Goal: Information Seeking & Learning: Learn about a topic

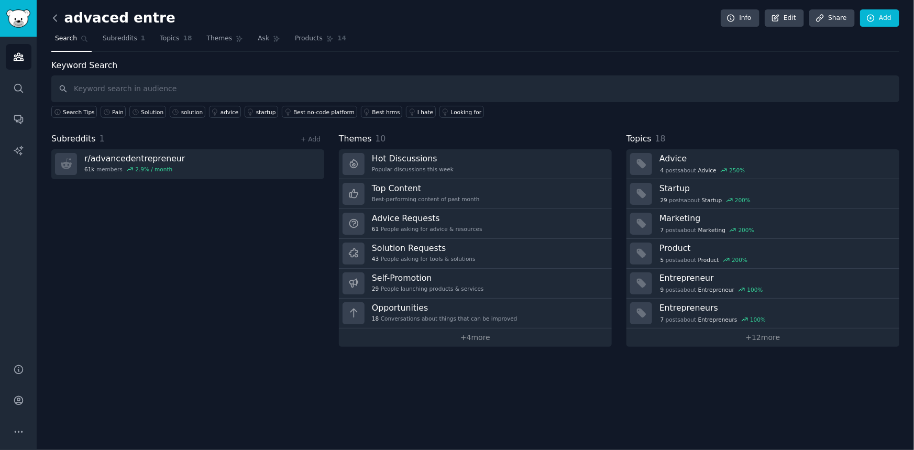
click at [58, 21] on icon at bounding box center [55, 18] width 11 height 11
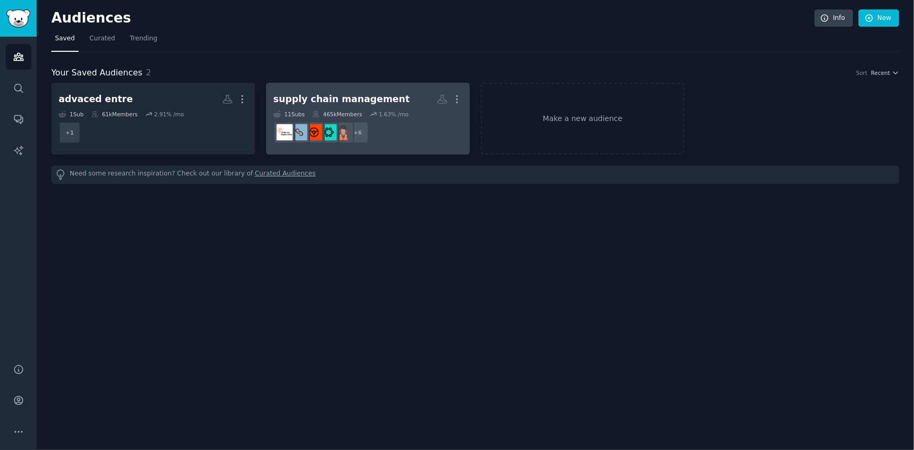
click at [404, 103] on h2 "supply chain management More" at bounding box center [367, 99] width 189 height 18
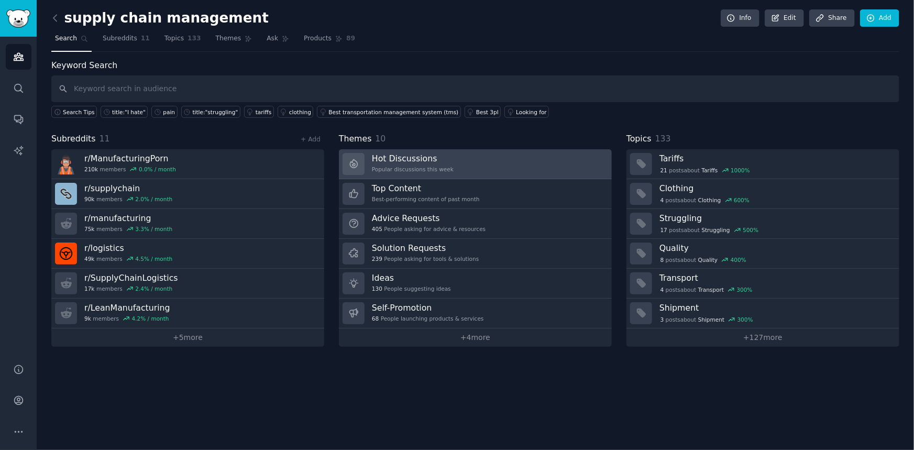
click at [518, 163] on link "Hot Discussions Popular discussions this week" at bounding box center [475, 164] width 273 height 30
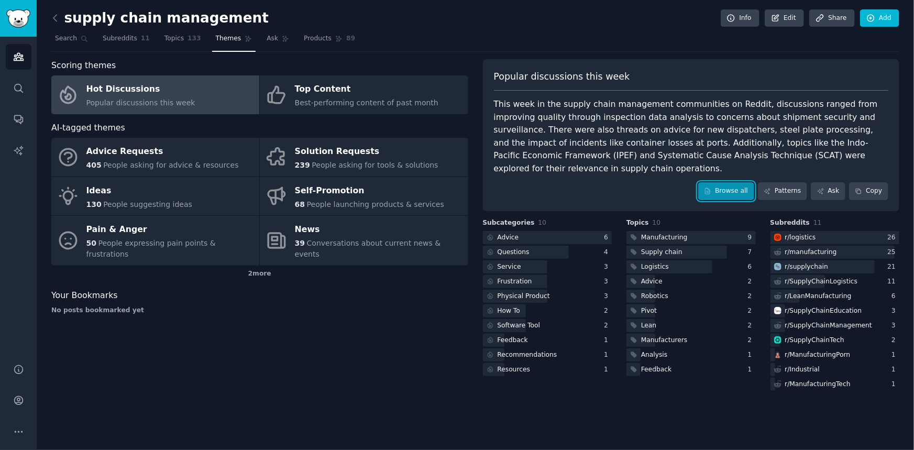
click at [749, 183] on link "Browse all" at bounding box center [726, 191] width 56 height 18
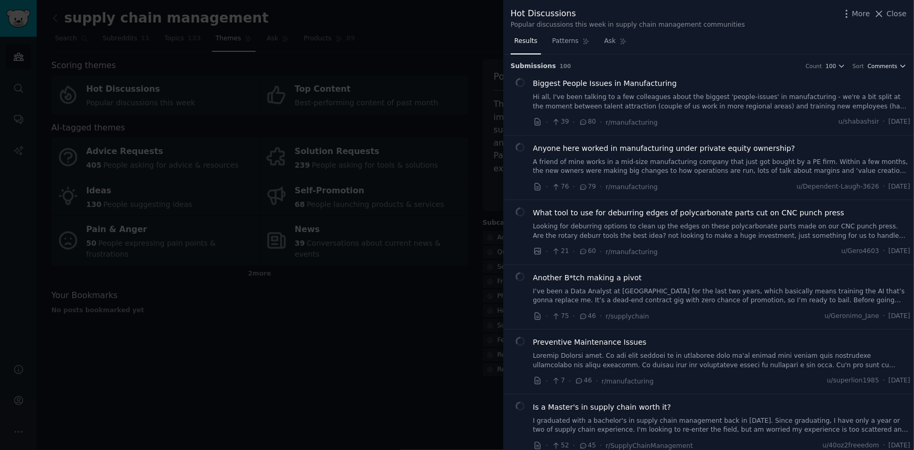
click at [873, 68] on span "Comments" at bounding box center [883, 65] width 30 height 7
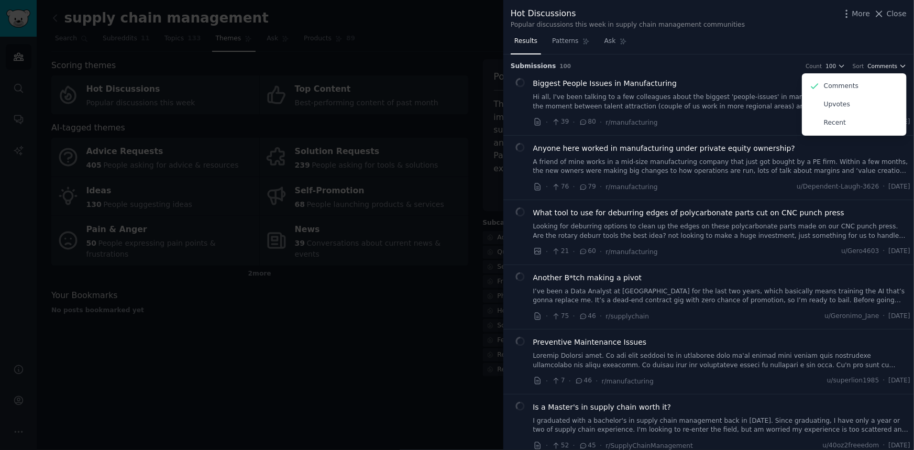
click at [874, 68] on span "Comments" at bounding box center [883, 65] width 30 height 7
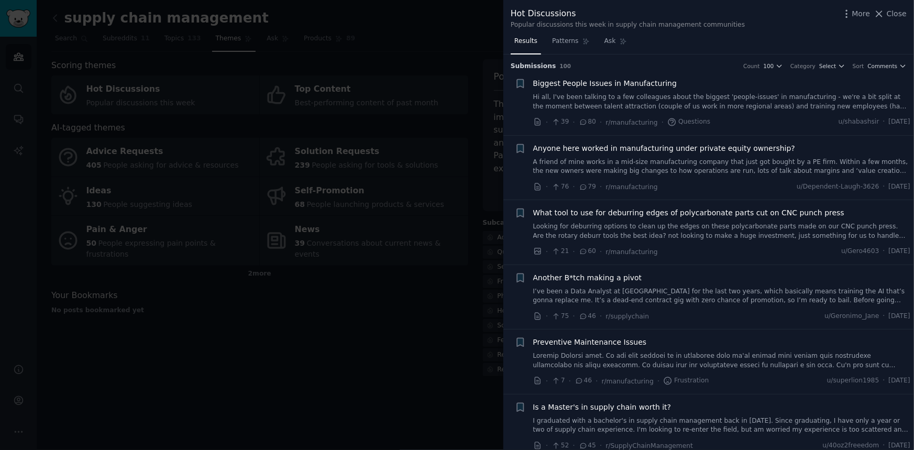
click at [640, 86] on span "Biggest People Issues in Manufacturing" at bounding box center [605, 83] width 144 height 11
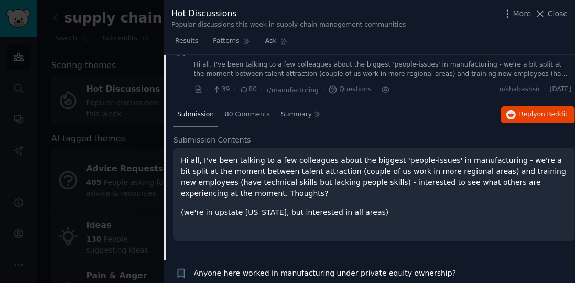
scroll to position [47, 0]
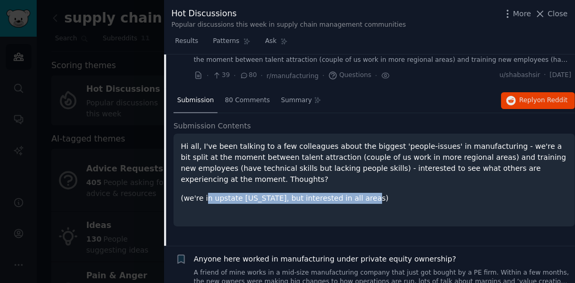
drag, startPoint x: 215, startPoint y: 189, endPoint x: 359, endPoint y: 195, distance: 144.2
click at [359, 196] on div "Hi all, I've been talking to a few colleagues about the biggest 'people-issues'…" at bounding box center [374, 180] width 387 height 78
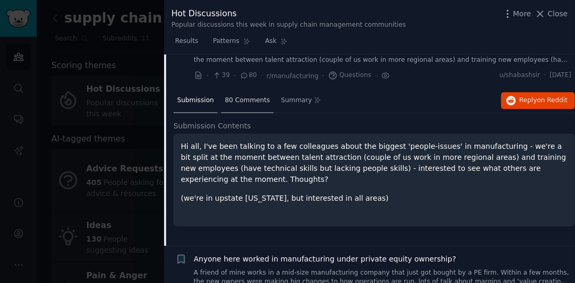
click at [246, 102] on span "80 Comments" at bounding box center [247, 100] width 45 height 9
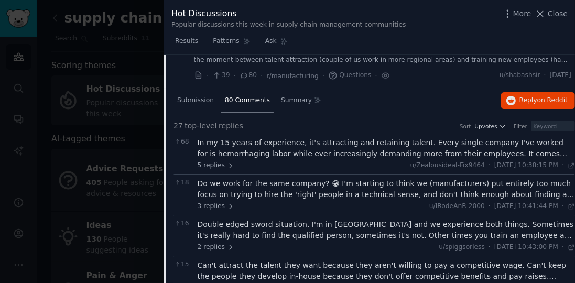
click at [540, 154] on div "In my 15 years of experience, it's attracting and retaining talent. Every singl…" at bounding box center [386, 148] width 378 height 22
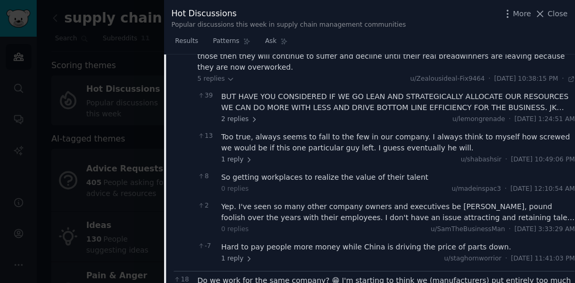
scroll to position [166, 0]
click at [243, 115] on span "2 replies" at bounding box center [239, 119] width 37 height 9
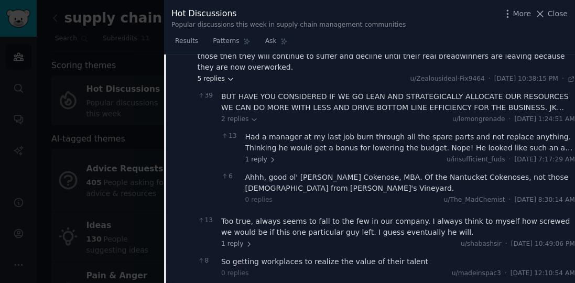
click at [222, 74] on span "5 replies" at bounding box center [215, 78] width 37 height 9
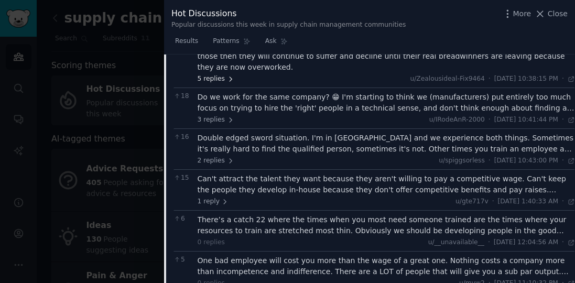
click at [222, 74] on span "5 replies" at bounding box center [215, 78] width 37 height 9
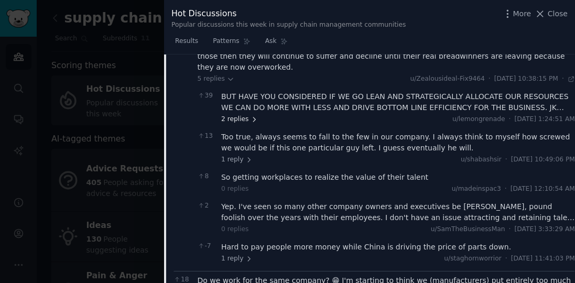
click at [241, 115] on span "2 replies" at bounding box center [239, 119] width 37 height 9
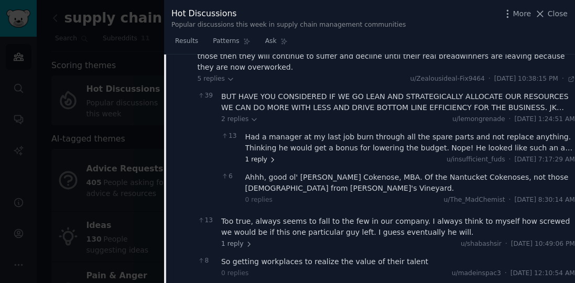
click at [269, 156] on icon at bounding box center [272, 159] width 7 height 7
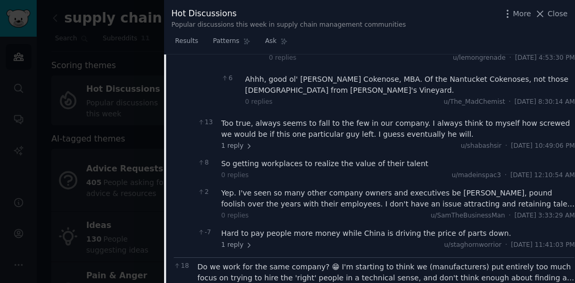
scroll to position [316, 0]
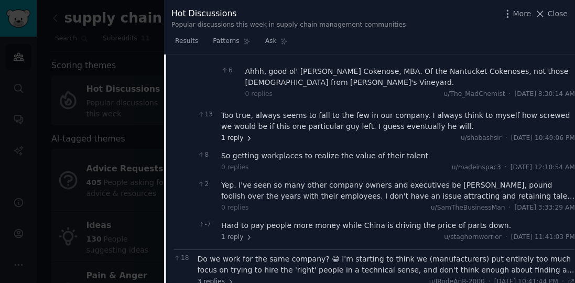
click at [241, 134] on span "1 reply" at bounding box center [236, 138] width 31 height 9
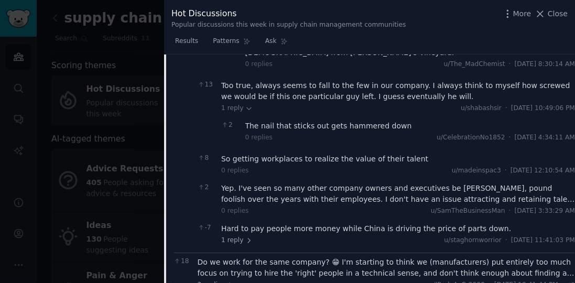
scroll to position [346, 0]
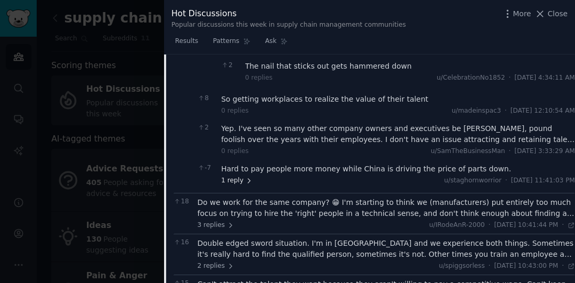
click at [237, 176] on span "1 reply" at bounding box center [236, 180] width 31 height 9
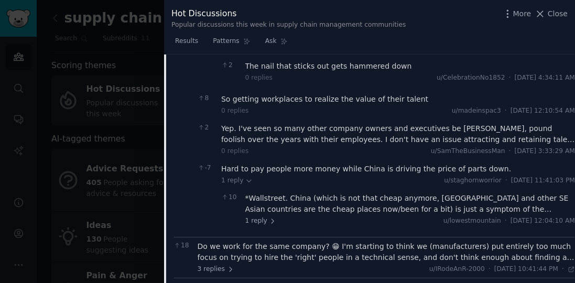
scroll to position [286, 0]
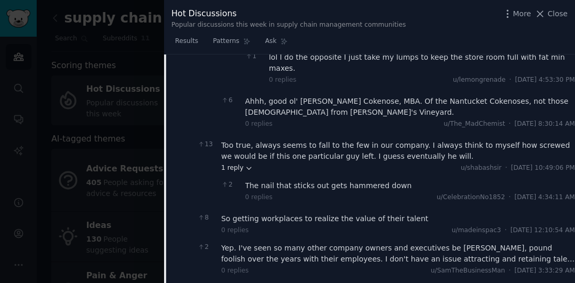
click at [237, 163] on span "1 reply" at bounding box center [236, 167] width 31 height 9
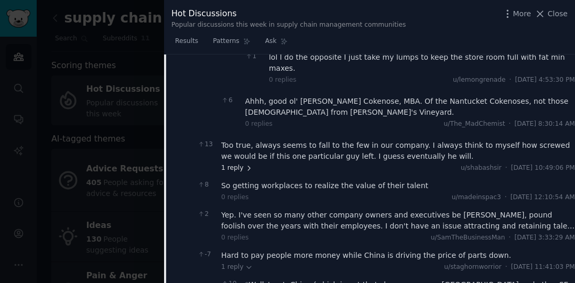
click at [237, 163] on span "1 reply" at bounding box center [236, 167] width 31 height 9
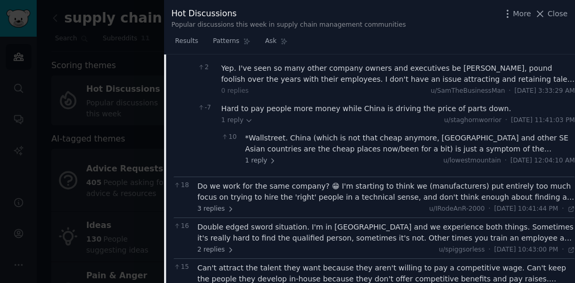
scroll to position [496, 0]
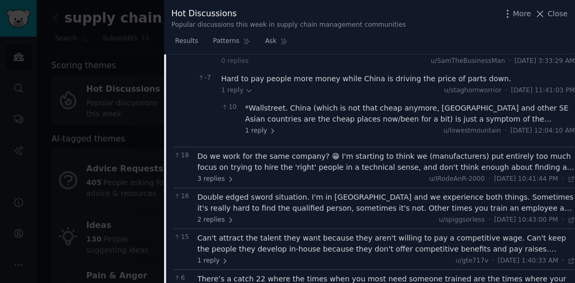
click at [562, 151] on div "Do we work for the same company? 😁 I'm starting to think we (manufacturers) put…" at bounding box center [386, 162] width 378 height 22
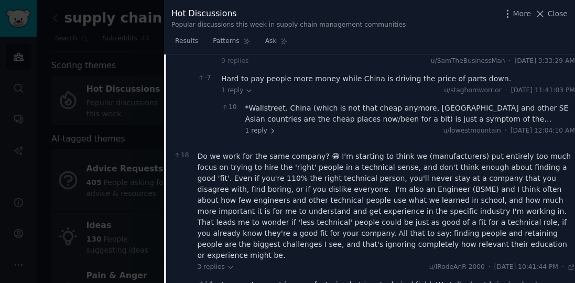
click at [536, 103] on div "*Wallstreet. China (which is not that cheap anymore, [GEOGRAPHIC_DATA] and othe…" at bounding box center [410, 114] width 330 height 22
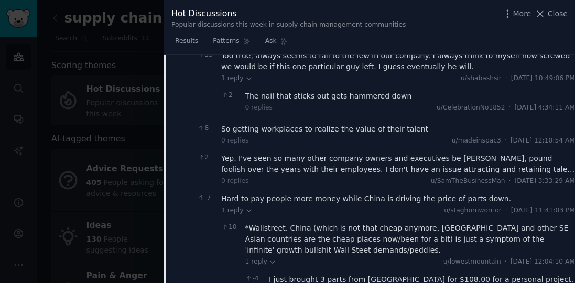
click at [529, 153] on div "Yep. I've seen so many other company owners and executives be [PERSON_NAME], po…" at bounding box center [398, 164] width 354 height 22
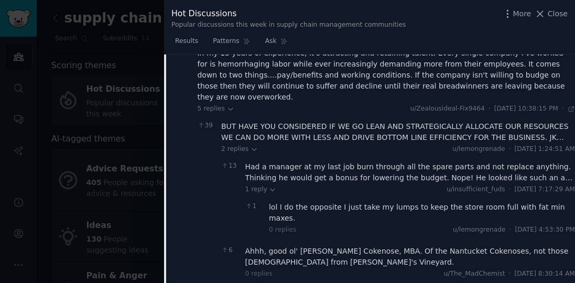
click at [545, 163] on div "Had a manager at my last job burn through all the spare parts and not replace a…" at bounding box center [410, 172] width 330 height 22
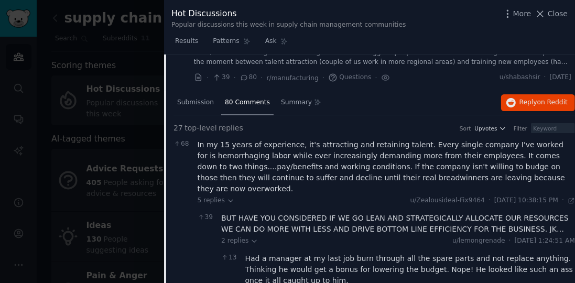
scroll to position [0, 0]
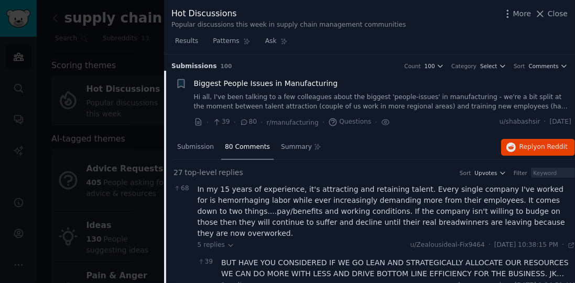
click at [487, 106] on link "Hi all, I've been talking to a few colleagues about the biggest 'people-issues'…" at bounding box center [383, 102] width 378 height 18
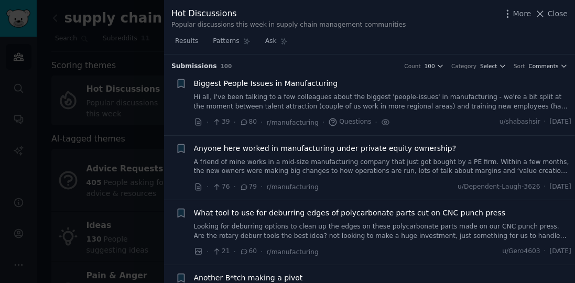
scroll to position [16, 0]
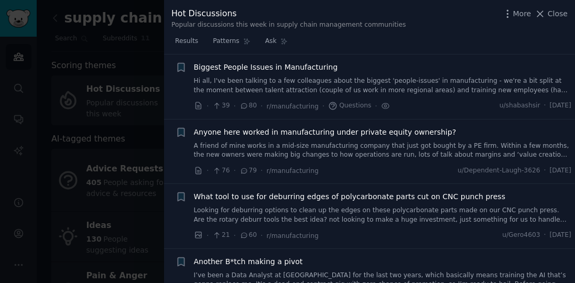
click at [488, 84] on link "Hi all, I've been talking to a few colleagues about the biggest 'people-issues'…" at bounding box center [383, 85] width 378 height 18
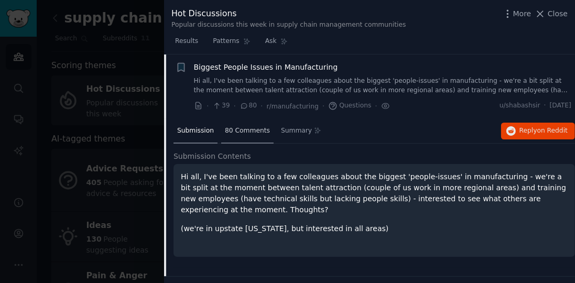
click at [233, 133] on span "80 Comments" at bounding box center [247, 130] width 45 height 9
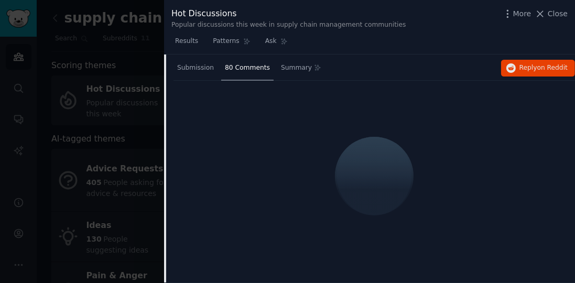
scroll to position [106, 0]
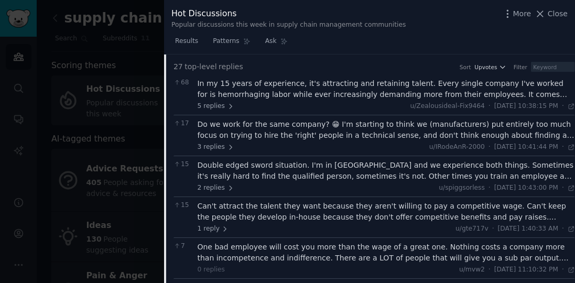
click at [531, 91] on div "In my 15 years of experience, it's attracting and retaining talent. Every singl…" at bounding box center [386, 89] width 378 height 22
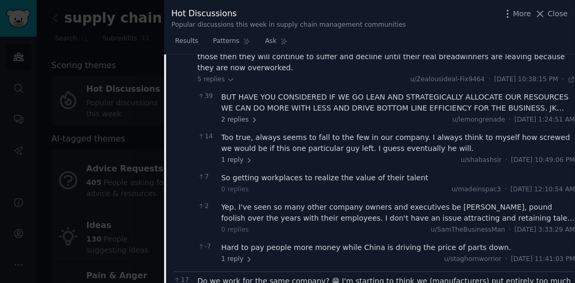
scroll to position [166, 0]
click at [537, 94] on div "BUT HAVE YOU CONSIDERED IF WE GO LEAN AND STRATEGICALLY ALLOCATE OUR RESOURCES …" at bounding box center [398, 102] width 354 height 22
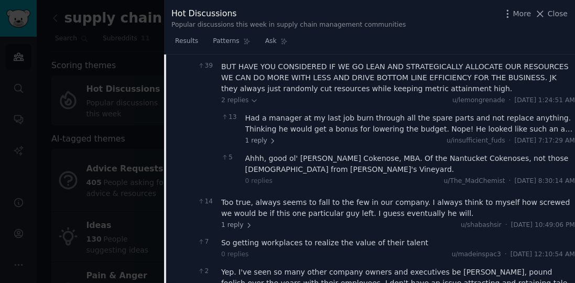
click at [548, 113] on div "Had a manager at my last job burn through all the spare parts and not replace a…" at bounding box center [410, 124] width 330 height 22
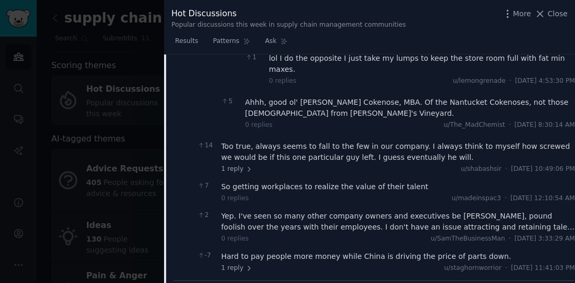
scroll to position [346, 0]
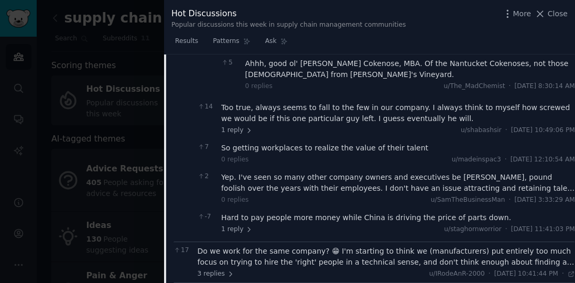
click at [548, 172] on div "Yep. I've seen so many other company owners and executives be [PERSON_NAME], po…" at bounding box center [398, 183] width 354 height 22
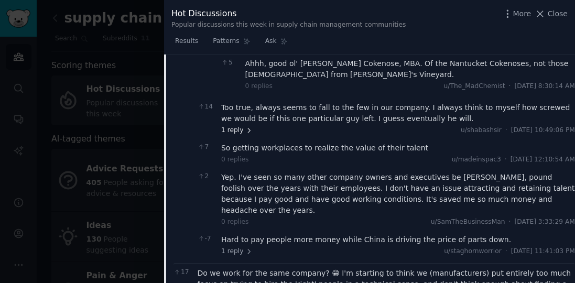
click at [240, 126] on span "1 reply" at bounding box center [236, 130] width 31 height 9
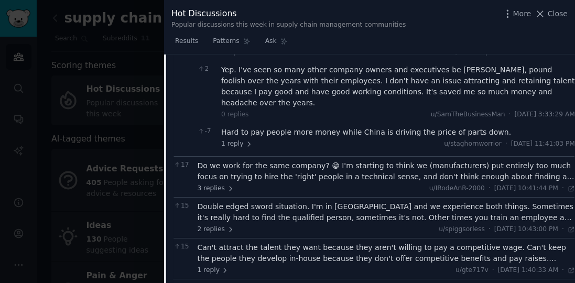
scroll to position [495, 0]
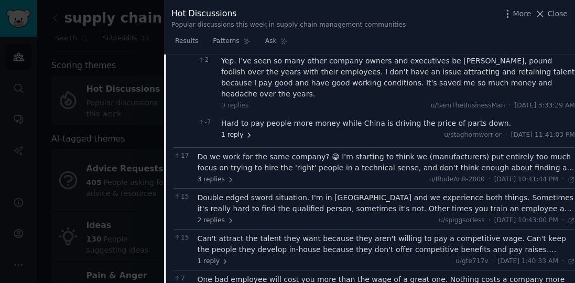
click at [236, 130] on span "1 reply" at bounding box center [236, 134] width 31 height 9
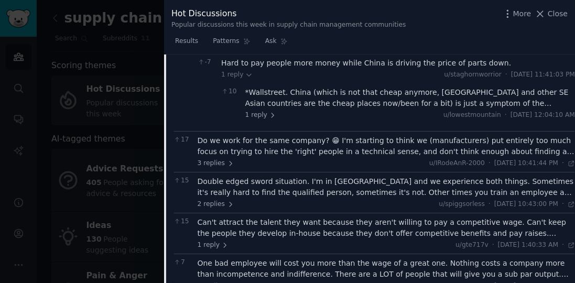
click at [544, 135] on div "Do we work for the same company? 😁 I'm starting to think we (manufacturers) put…" at bounding box center [386, 146] width 378 height 22
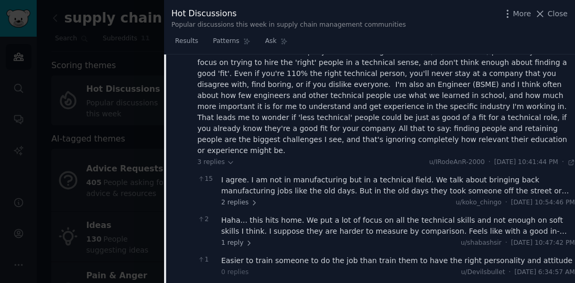
scroll to position [645, 0]
click at [540, 174] on div "I agree. I am not in manufacturing but in a technical field. We talk about brin…" at bounding box center [398, 185] width 354 height 22
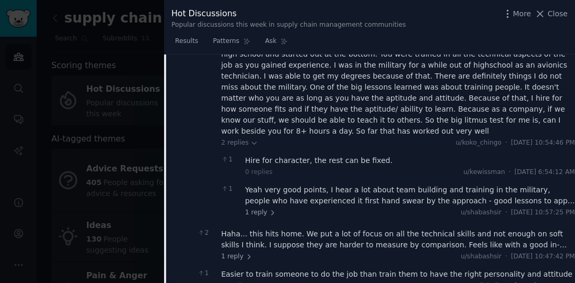
scroll to position [795, 0]
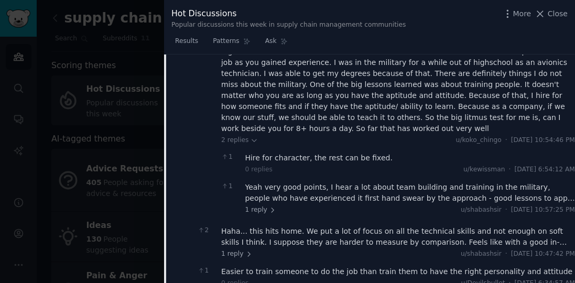
click at [555, 182] on div "Yeah very good points, I hear a lot about team building and training in the mil…" at bounding box center [410, 193] width 330 height 22
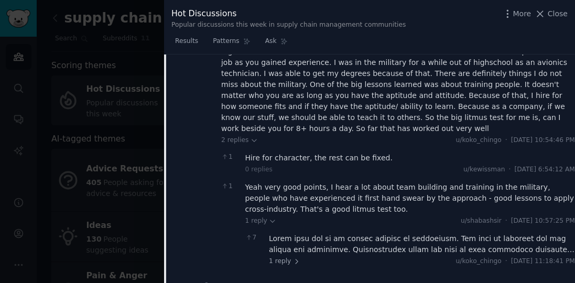
click at [535, 233] on div at bounding box center [422, 244] width 306 height 22
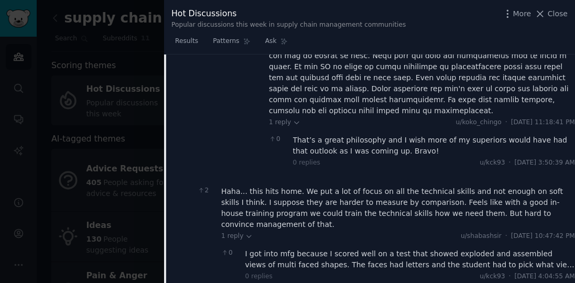
click at [540, 248] on div "I got into mfg because I scored well on a test that showed exploded and assembl…" at bounding box center [410, 259] width 330 height 22
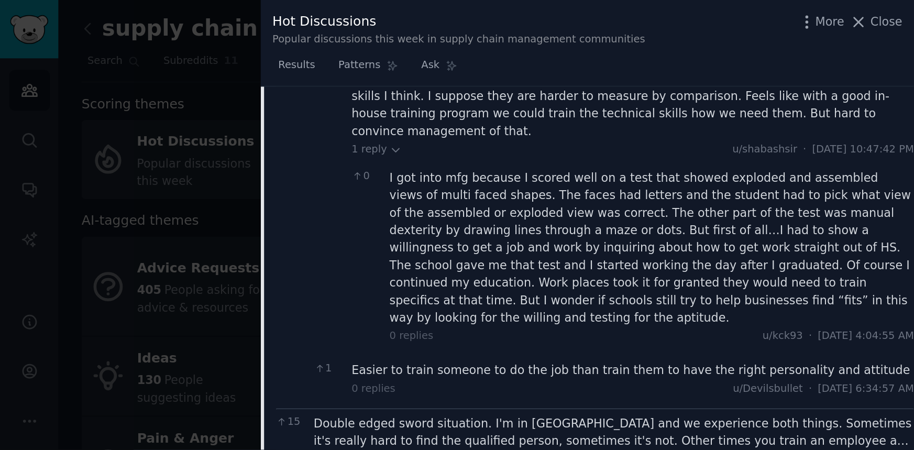
scroll to position [1303, 0]
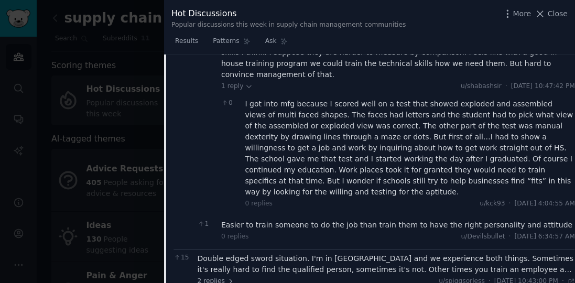
click at [529, 253] on div "Double edged sword situation. I'm in [GEOGRAPHIC_DATA] and we experience both t…" at bounding box center [386, 264] width 378 height 22
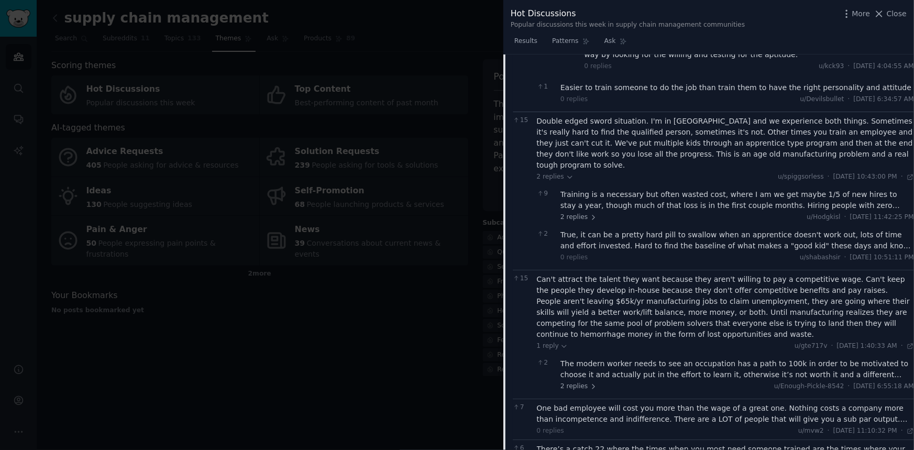
scroll to position [1446, 0]
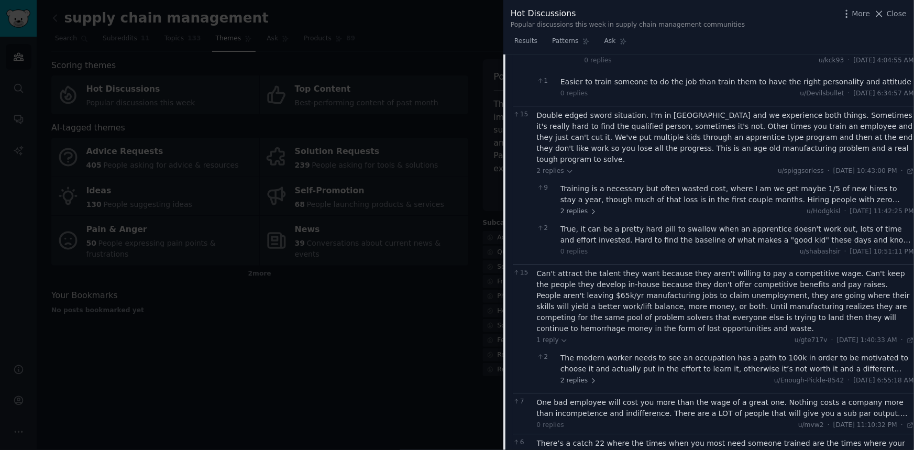
click at [882, 397] on div "One bad employee will cost you more than the wage of a great one. Nothing costs…" at bounding box center [726, 408] width 378 height 22
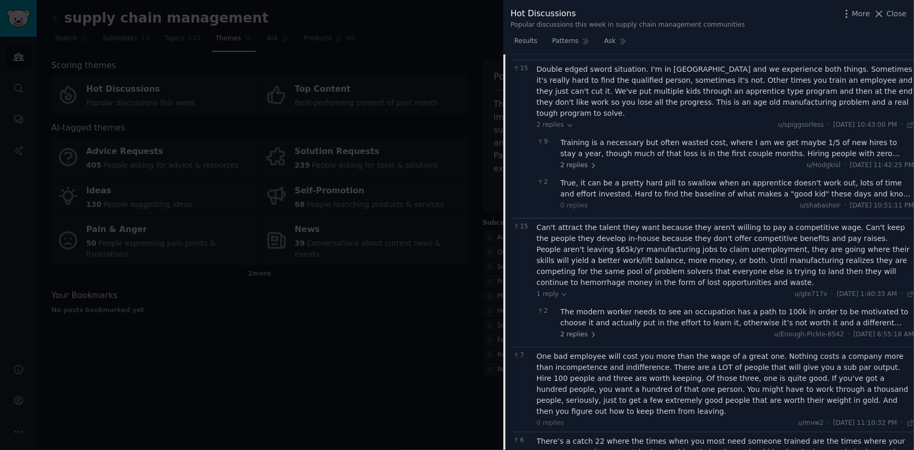
scroll to position [1542, 0]
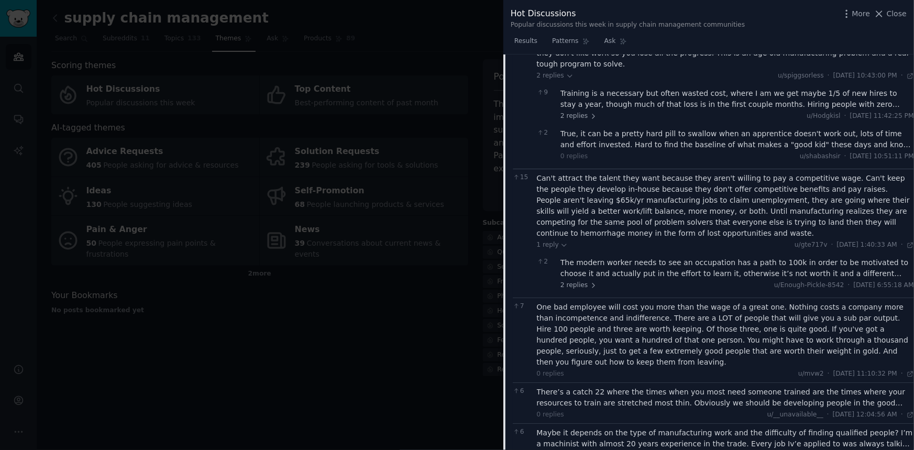
click at [880, 387] on div "There’s a catch 22 where the times when you most need someone trained are the t…" at bounding box center [726, 398] width 378 height 22
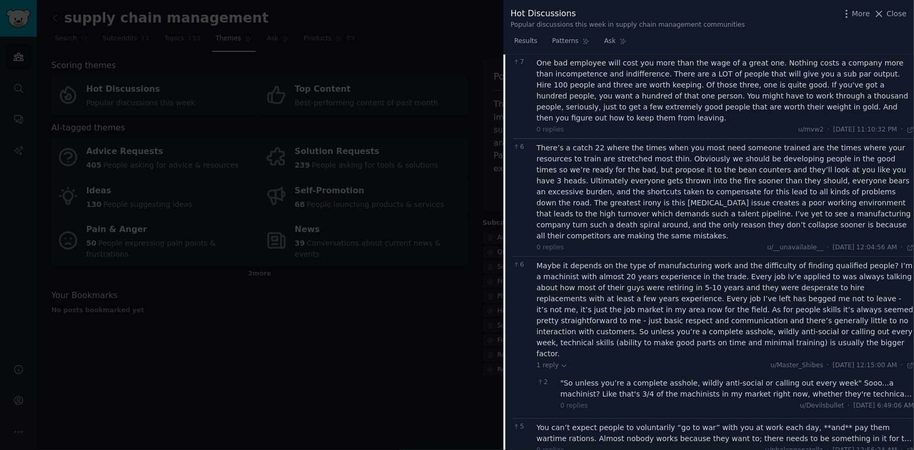
scroll to position [1875, 0]
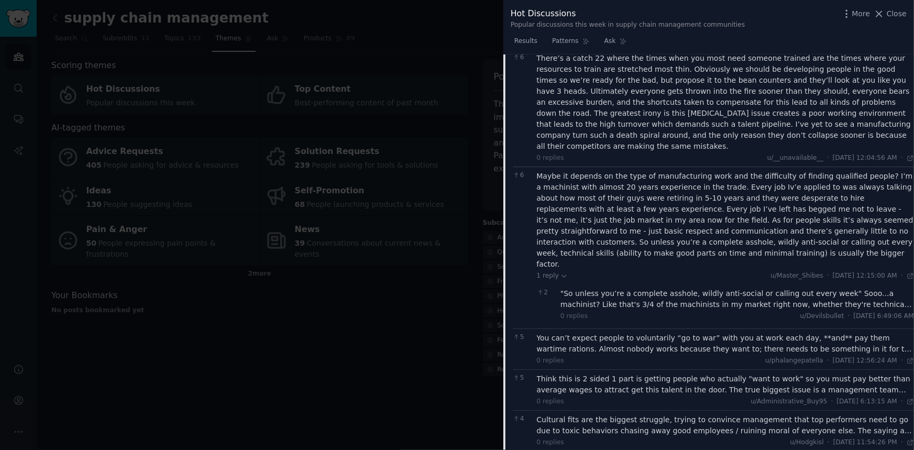
click at [886, 373] on div "Think this is 2 sided 1 part is getting people who actually "want to work" so y…" at bounding box center [726, 384] width 378 height 22
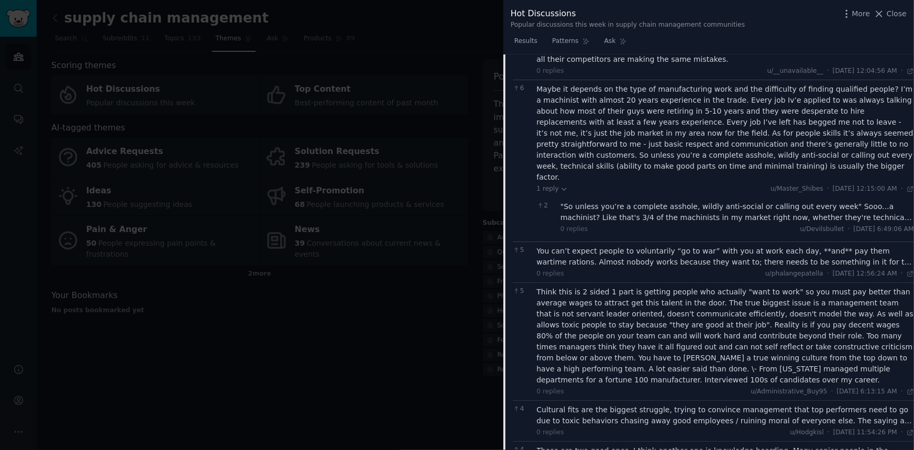
scroll to position [1970, 0]
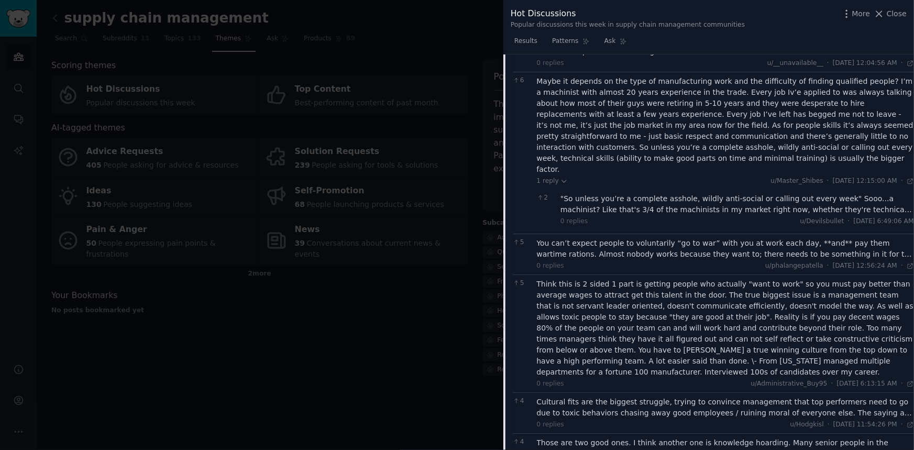
click at [864, 397] on div "Cultural fits are the biggest struggle, trying to convince management that top …" at bounding box center [726, 408] width 378 height 22
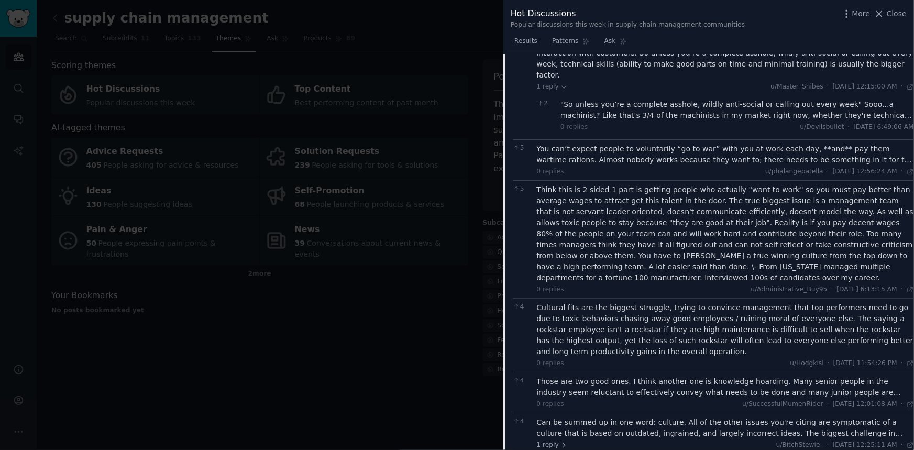
scroll to position [2065, 0]
click at [864, 375] on div "Those are two good ones. I think another one is knowledge hoarding. Many senior…" at bounding box center [726, 386] width 378 height 22
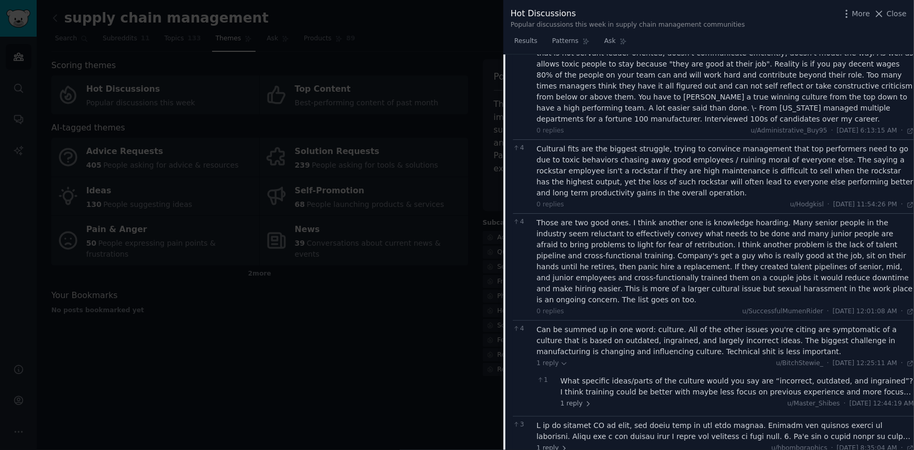
scroll to position [2256, 0]
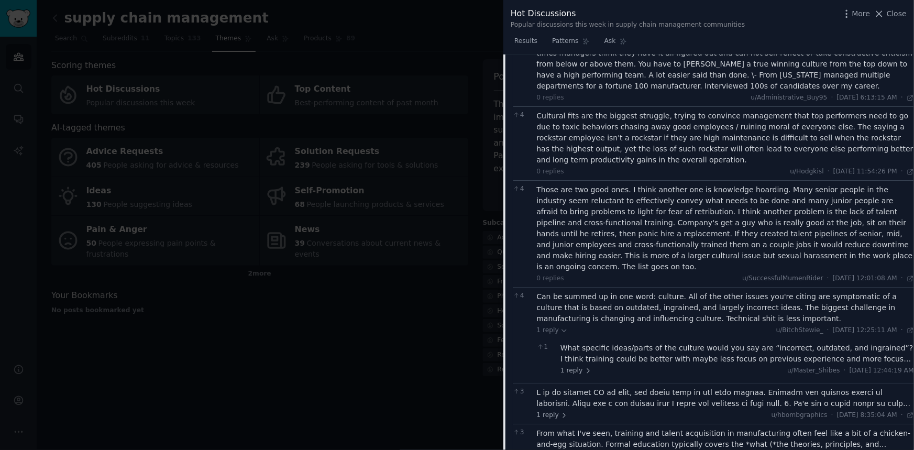
click at [869, 343] on div "What specific ideas/parts of the culture would you say are “incorrect, outdated…" at bounding box center [737, 354] width 354 height 22
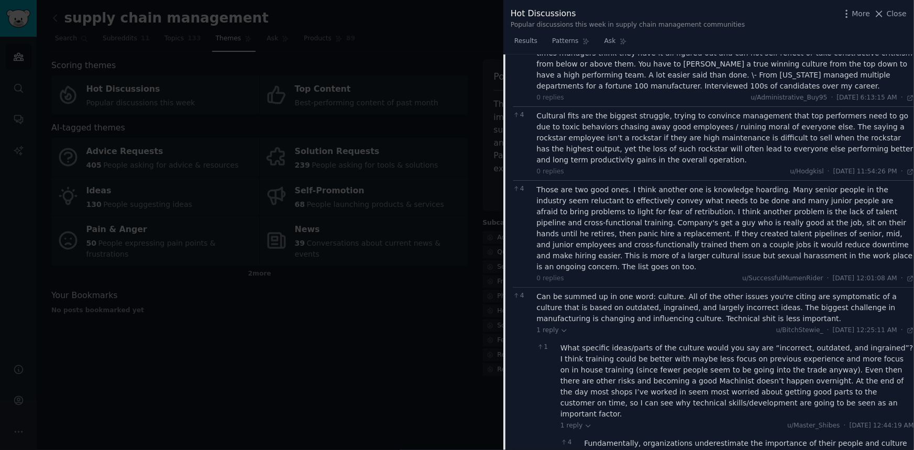
click at [854, 438] on div "Fundamentally, organizations underestimate the importance of their people and c…" at bounding box center [750, 449] width 330 height 22
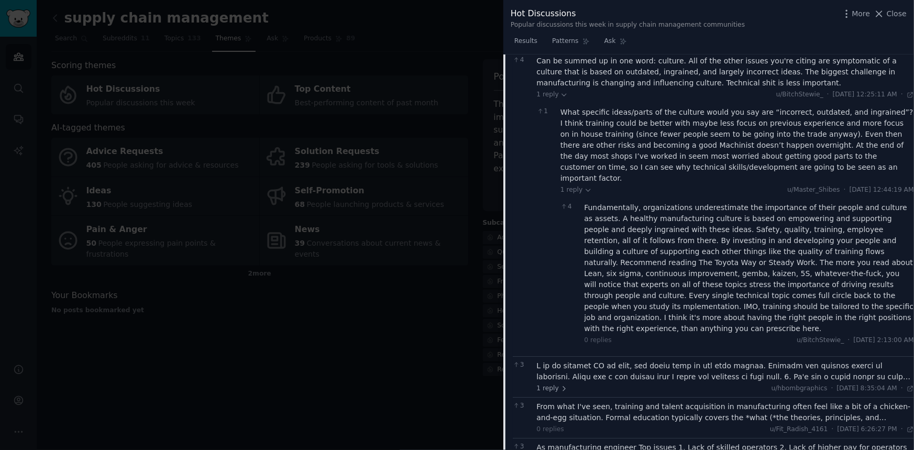
scroll to position [2494, 0]
click at [876, 399] on div "From what I've seen, training and talent acquisition in manufacturing often fee…" at bounding box center [726, 410] width 378 height 22
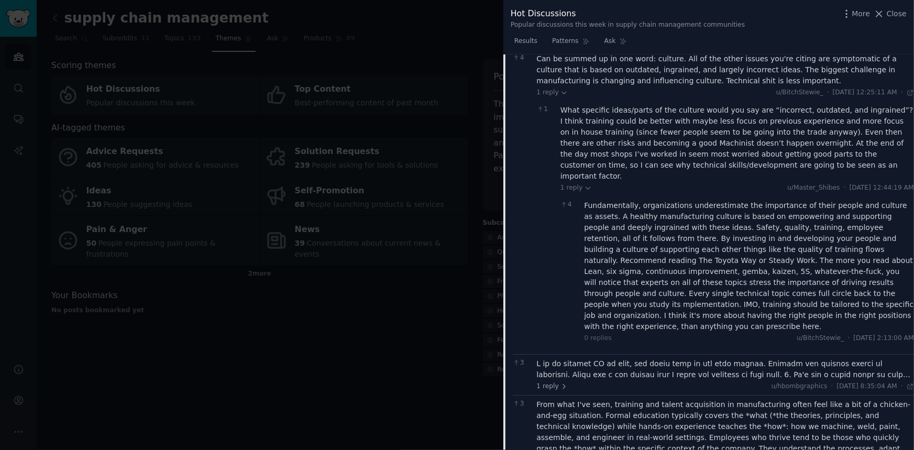
click at [869, 358] on div at bounding box center [726, 369] width 378 height 22
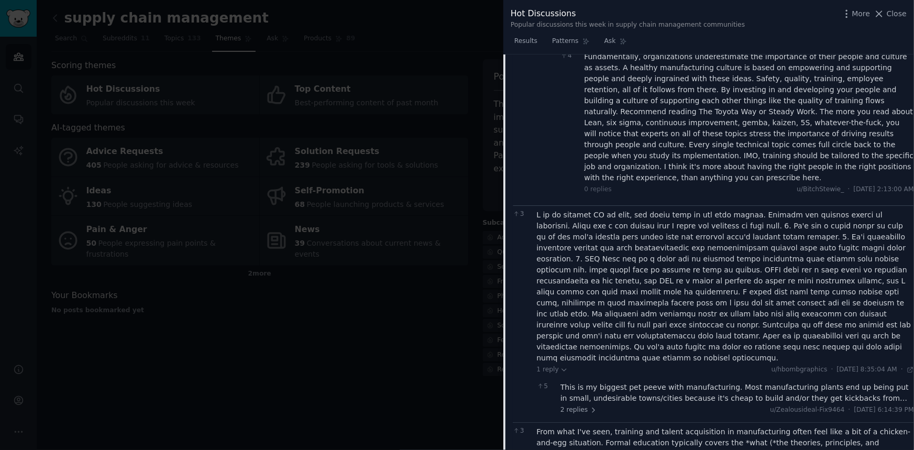
scroll to position [2637, 0]
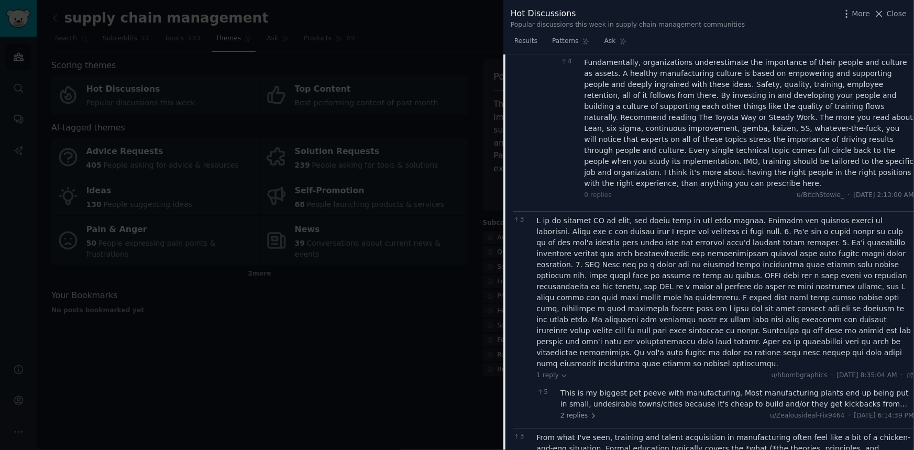
click at [911, 411] on span "[DATE] 6:14:39 PM" at bounding box center [884, 415] width 60 height 9
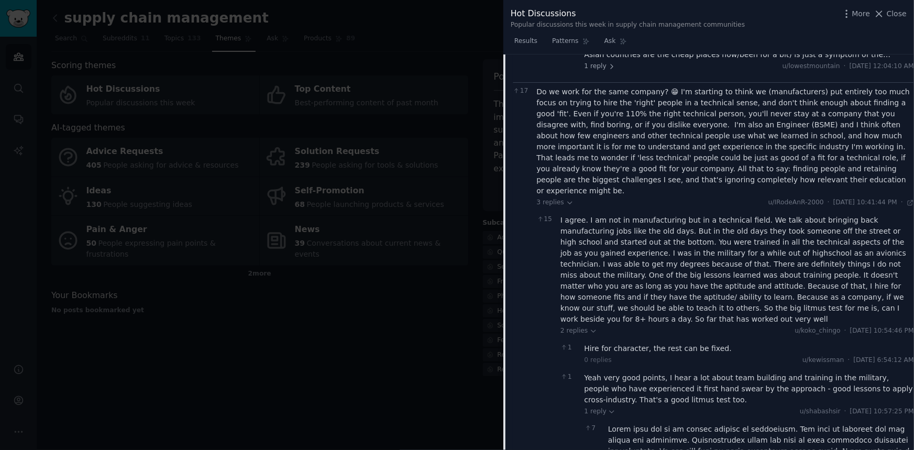
scroll to position [0, 0]
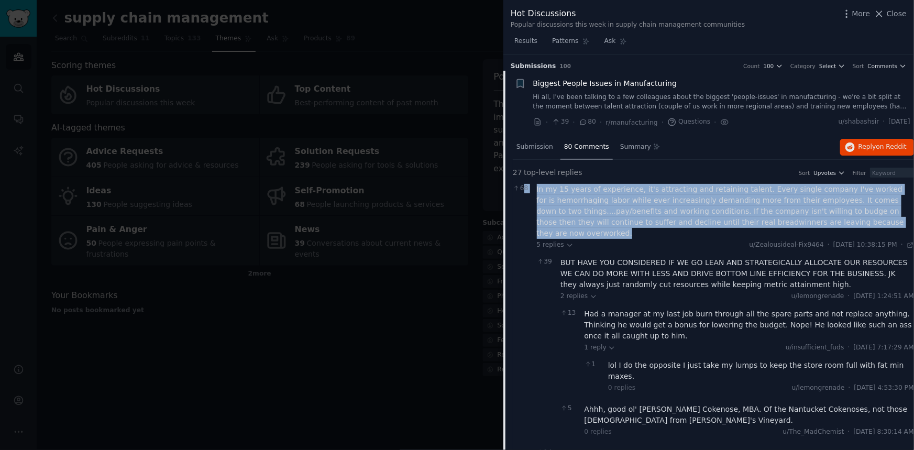
copy div "8 In my 15 years of experience, it's attracting and retaining talent. Every sin…"
copy div "In my 15 years of experience, it's attracting and retaining talent. Every singl…"
drag, startPoint x: 858, startPoint y: 224, endPoint x: 531, endPoint y: 195, distance: 328.6
click at [531, 195] on div "68 In my 15 years of experience, it's attracting and retaining talent. Every si…" at bounding box center [713, 433] width 401 height 506
copy div "In my 15 years of experience, it's attracting and retaining talent. Every singl…"
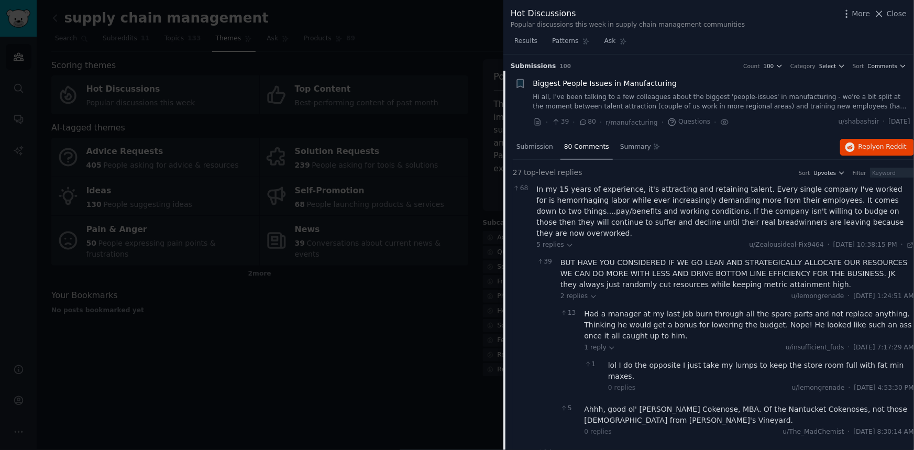
click at [776, 271] on div "BUT HAVE YOU CONSIDERED IF WE GO LEAN AND STRATEGICALLY ALLOCATE OUR RESOURCES …" at bounding box center [737, 273] width 354 height 33
click at [856, 224] on div "In my 15 years of experience, it's attracting and retaining talent. Every singl…" at bounding box center [726, 211] width 378 height 55
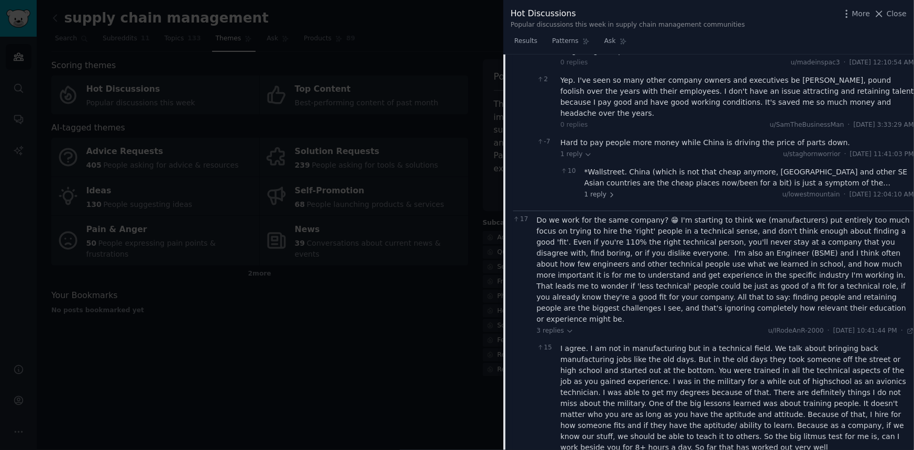
scroll to position [476, 0]
copy div "Do we work for the same company? 😁 I'm starting to think we (manufacturers) put…"
drag, startPoint x: 536, startPoint y: 182, endPoint x: 585, endPoint y: 275, distance: 104.7
click at [585, 275] on div "Do we work for the same company? 😁 I'm starting to think we (manufacturers) put…" at bounding box center [726, 269] width 378 height 110
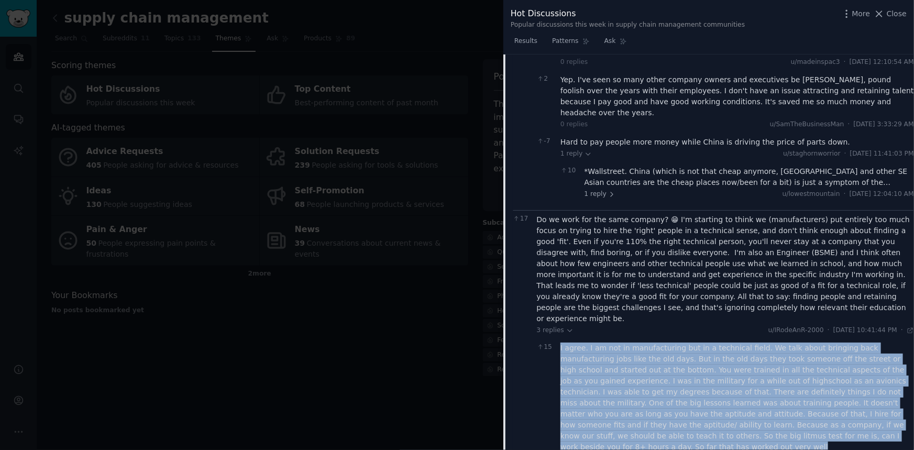
copy div "I agree. I am not in manufacturing but in a technical field. We talk about brin…"
drag, startPoint x: 728, startPoint y: 386, endPoint x: 560, endPoint y: 301, distance: 187.7
click at [560, 343] on div "I agree. I am not in manufacturing but in a technical field. We talk about brin…" at bounding box center [737, 398] width 354 height 110
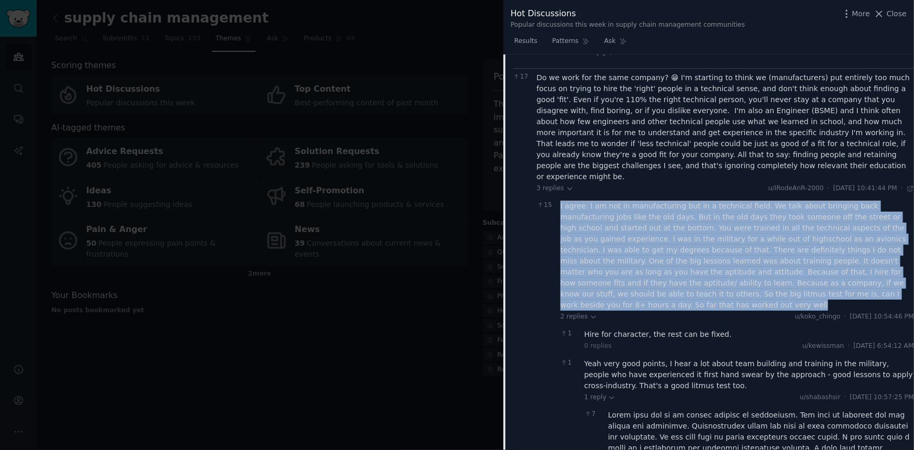
scroll to position [619, 0]
click at [761, 232] on div "I agree. I am not in manufacturing but in a technical field. We talk about brin…" at bounding box center [737, 255] width 354 height 110
click at [745, 250] on div "I agree. I am not in manufacturing but in a technical field. We talk about brin…" at bounding box center [737, 255] width 354 height 110
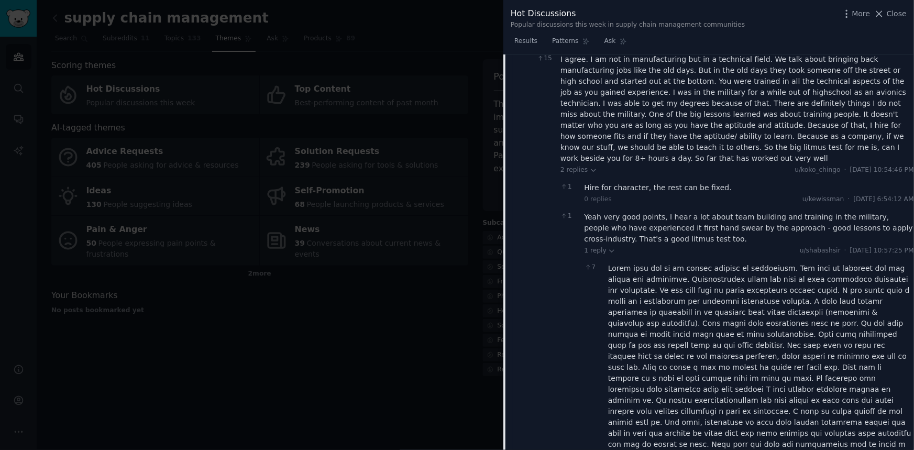
scroll to position [809, 0]
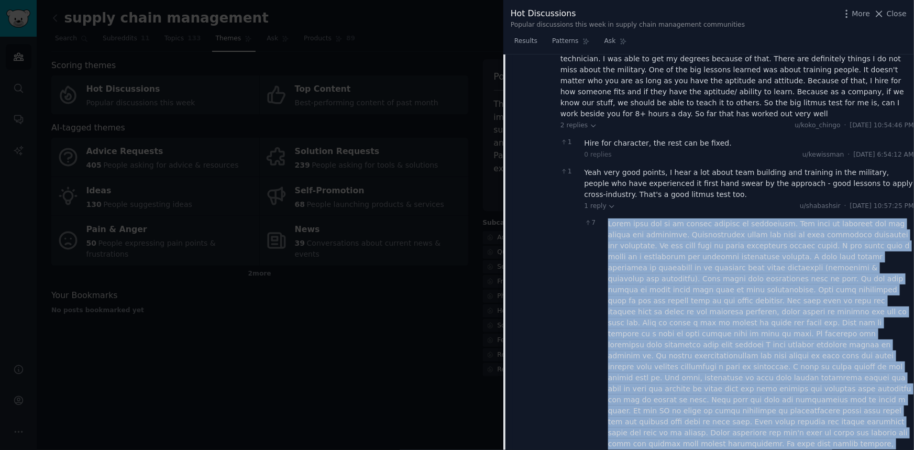
drag, startPoint x: 608, startPoint y: 171, endPoint x: 807, endPoint y: 364, distance: 276.7
click at [807, 364] on div "7 1 reply u/[PERSON_NAME][DATE] 11:18:41 PM Mon 8/11/2025 0 That’s a great phil…" at bounding box center [750, 367] width 330 height 304
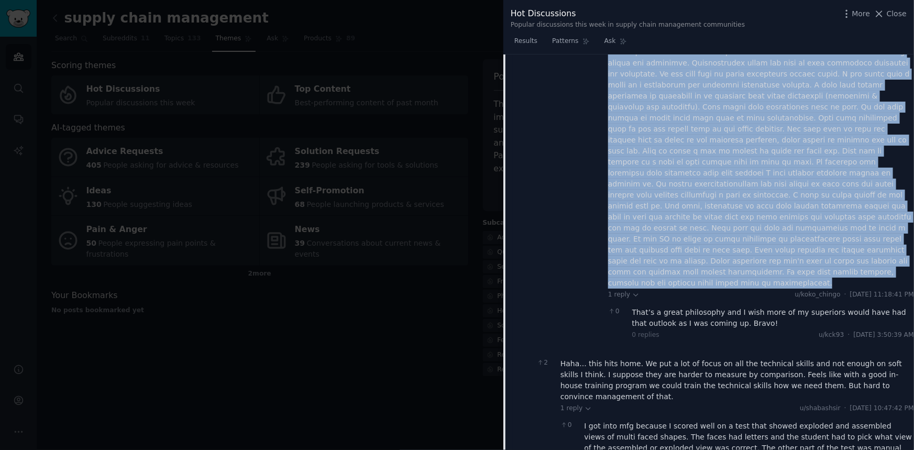
scroll to position [1000, 0]
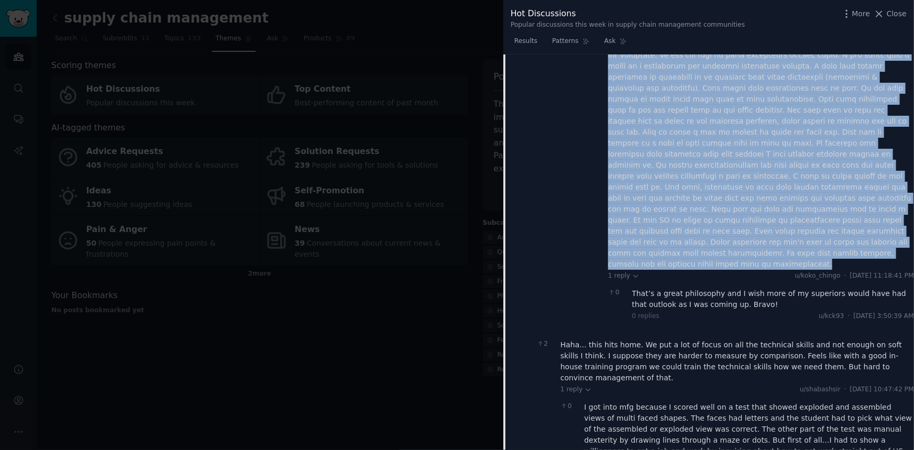
copy div "There also has to be follow through by management. You have to advocate for the…"
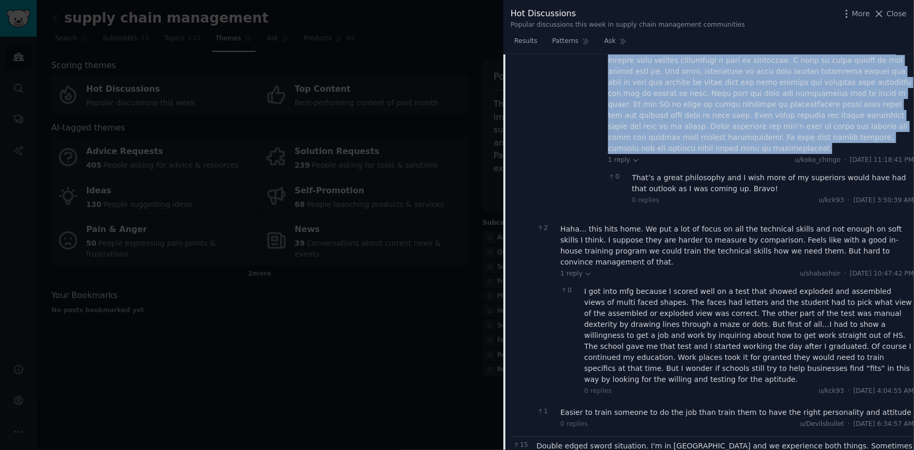
scroll to position [1285, 0]
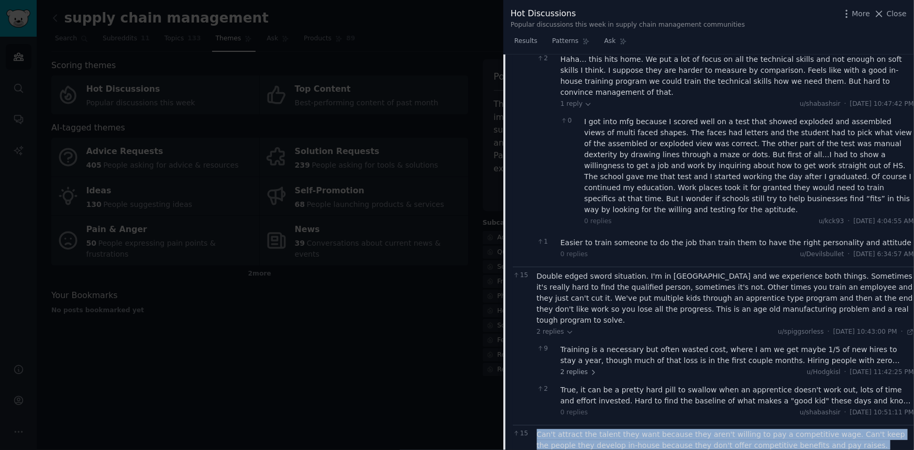
copy div "Can't attract the talent they want because they aren't willing to pay a competi…"
drag, startPoint x: 590, startPoint y: 367, endPoint x: 534, endPoint y: 316, distance: 76.0
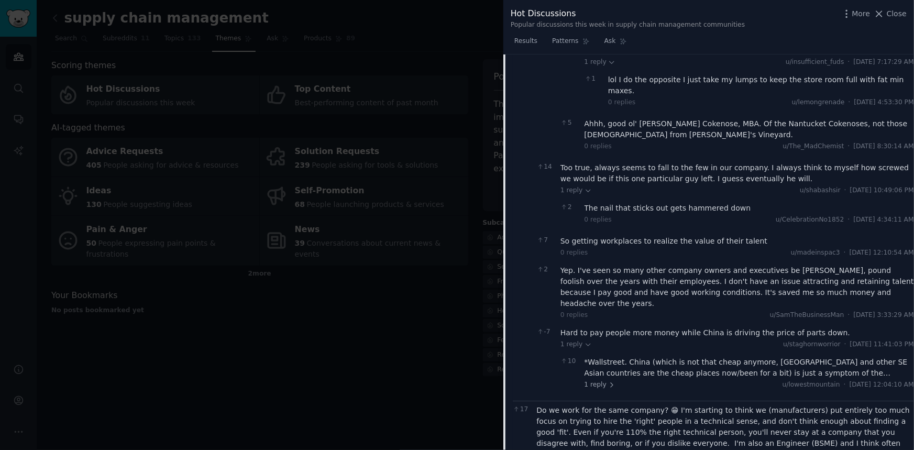
scroll to position [0, 0]
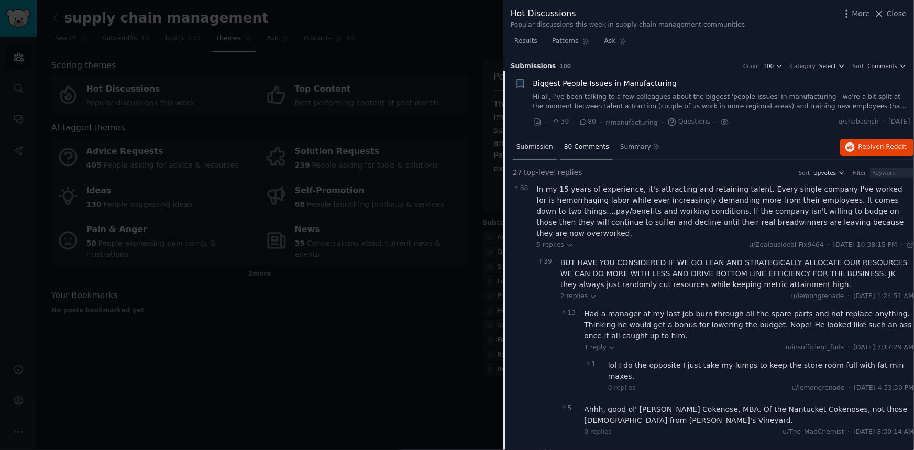
click at [530, 147] on span "Submission" at bounding box center [534, 146] width 37 height 9
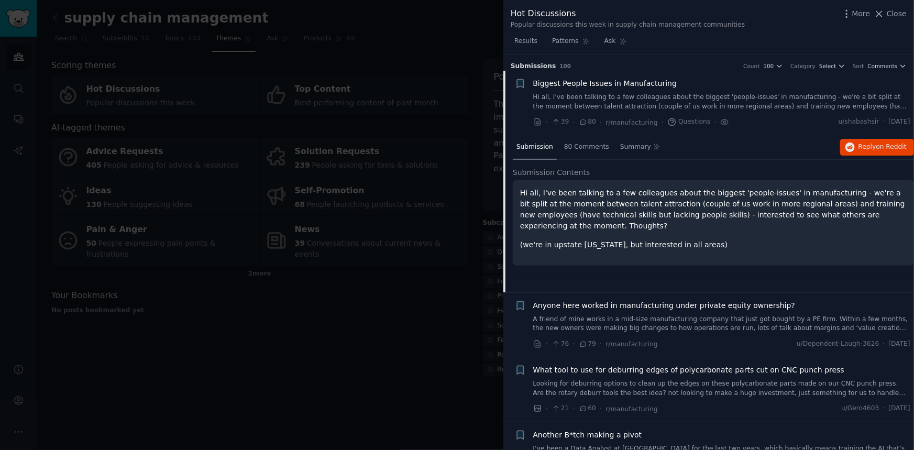
click at [707, 81] on div "Biggest People Issues in Manufacturing" at bounding box center [722, 83] width 378 height 11
click at [679, 88] on div "Biggest People Issues in Manufacturing" at bounding box center [722, 83] width 378 height 11
click at [661, 86] on span "Biggest People Issues in Manufacturing" at bounding box center [605, 83] width 144 height 11
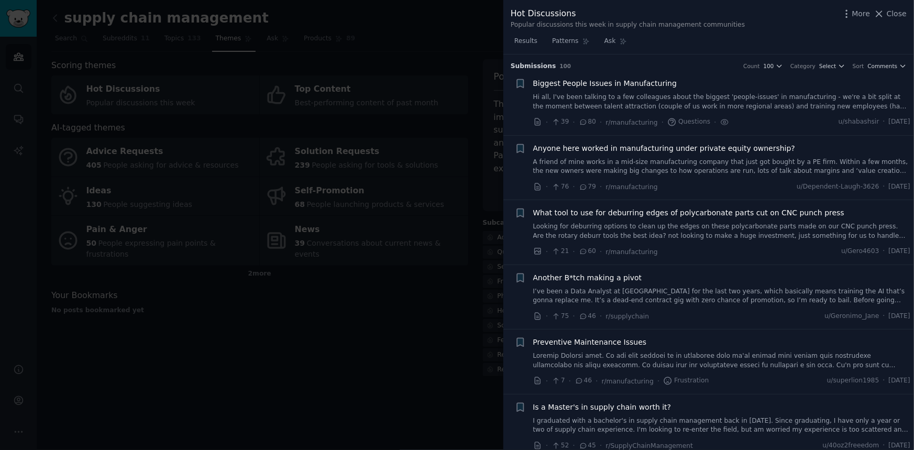
scroll to position [16, 0]
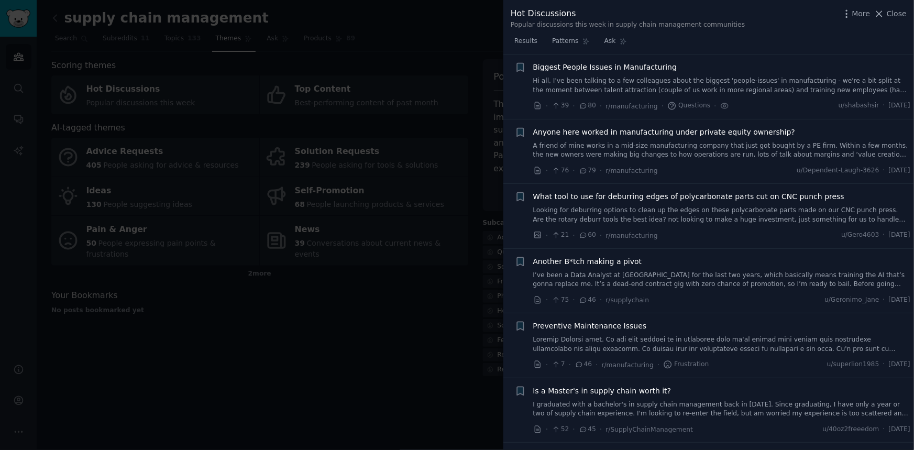
click at [680, 150] on link "A friend of mine works in a mid-size manufacturing company that just got bought…" at bounding box center [722, 150] width 378 height 18
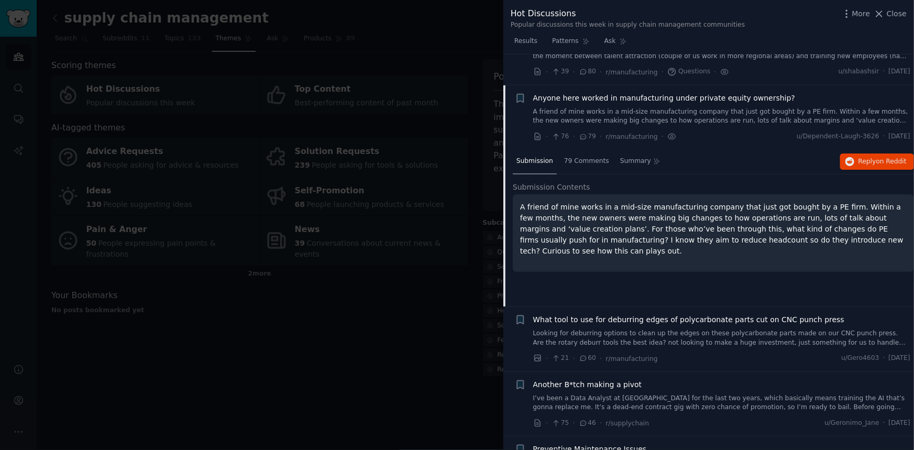
scroll to position [81, 0]
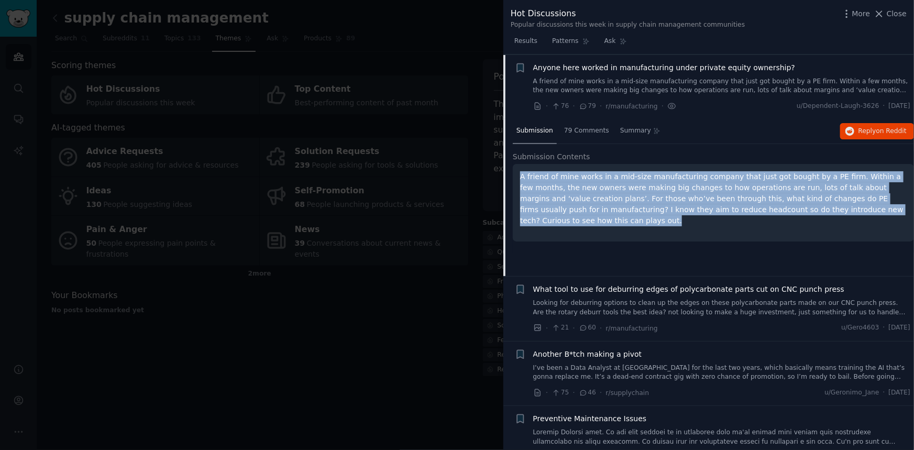
copy p "A friend of mine works in a mid-size manufacturing company that just got bought…"
drag, startPoint x: 829, startPoint y: 201, endPoint x: 513, endPoint y: 169, distance: 317.5
click at [513, 169] on div "A friend of mine works in a mid-size manufacturing company that just got bought…" at bounding box center [713, 203] width 401 height 78
